Goal: Check status: Check status

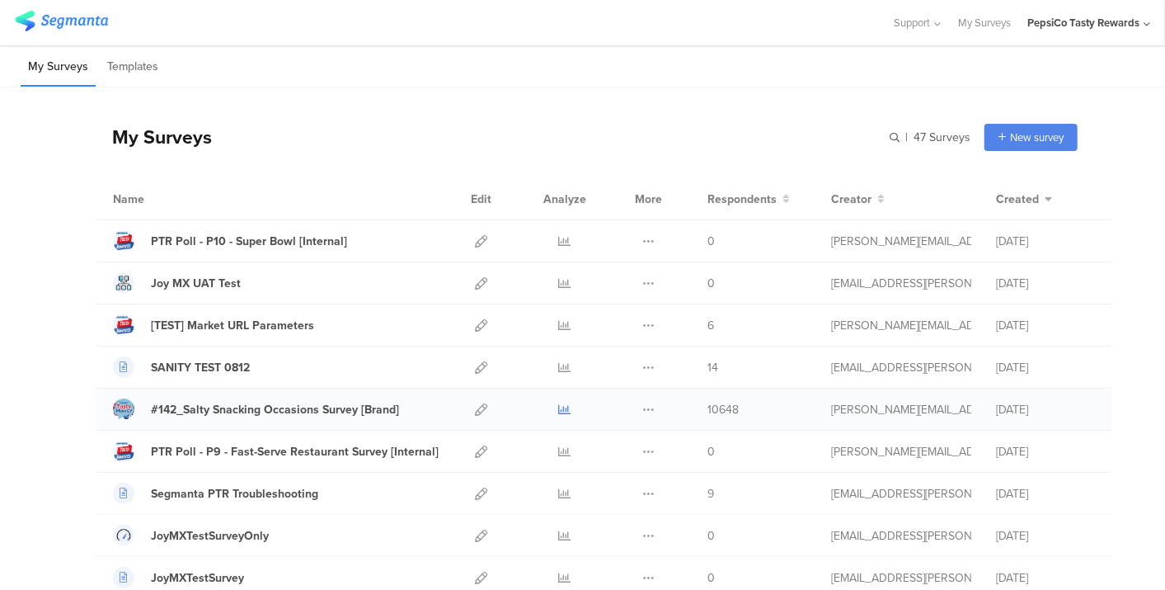
click at [559, 410] on icon at bounding box center [565, 409] width 12 height 12
